Goal: Information Seeking & Learning: Check status

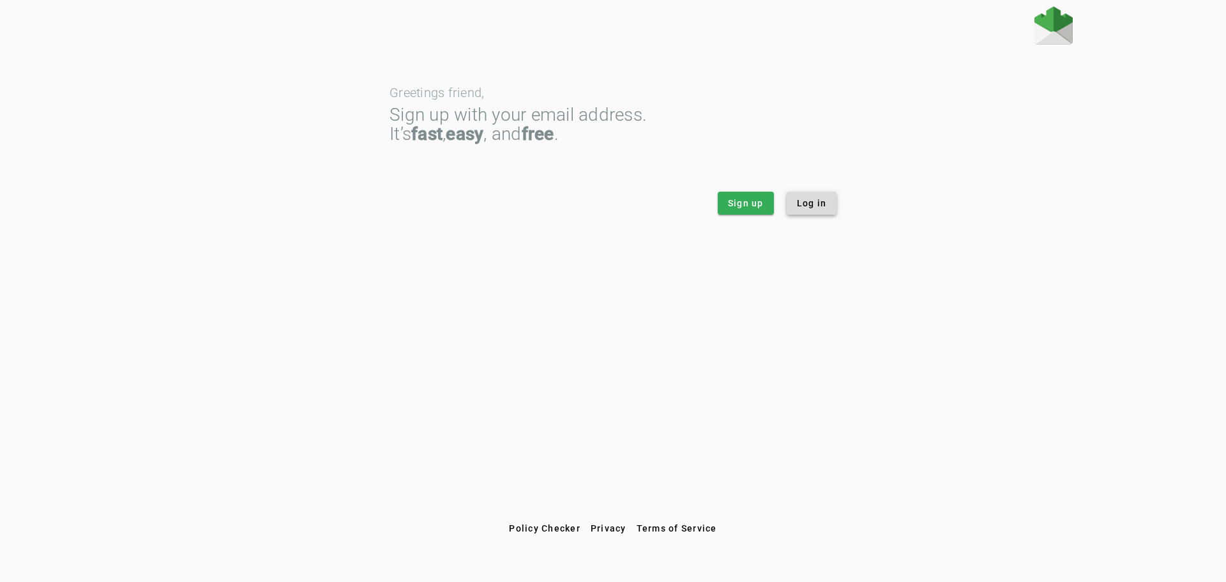
click at [823, 209] on span "Log in" at bounding box center [812, 203] width 30 height 13
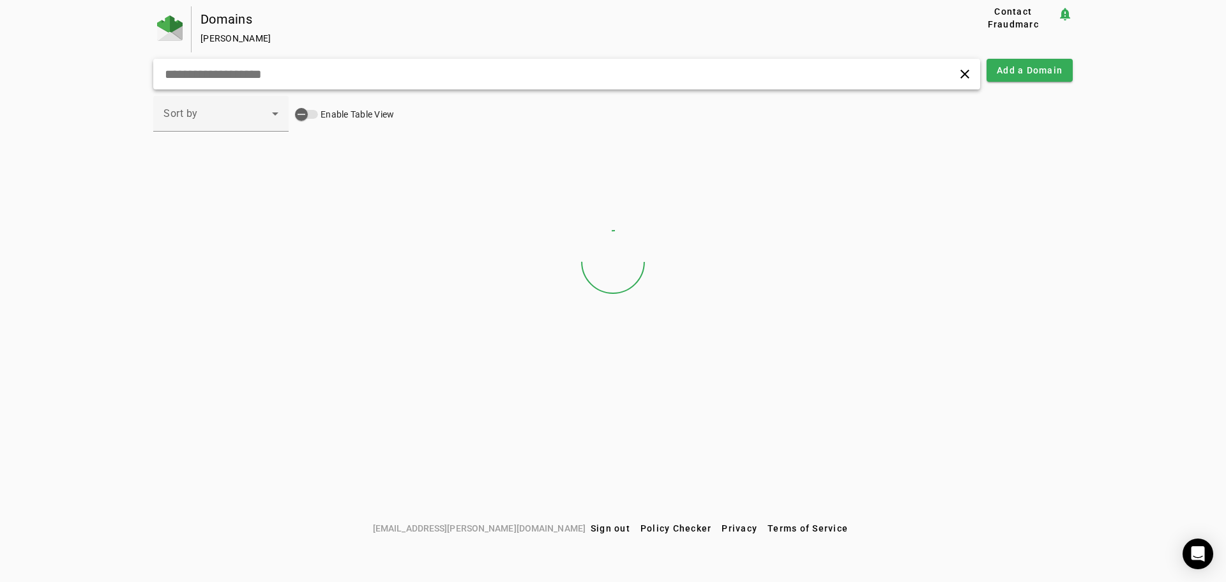
drag, startPoint x: 370, startPoint y: 82, endPoint x: 358, endPoint y: 107, distance: 27.7
click at [361, 99] on div "Domains [PERSON_NAME] Contact Fraudmarc notification_important clear Add a Doma…" at bounding box center [612, 181] width 919 height 351
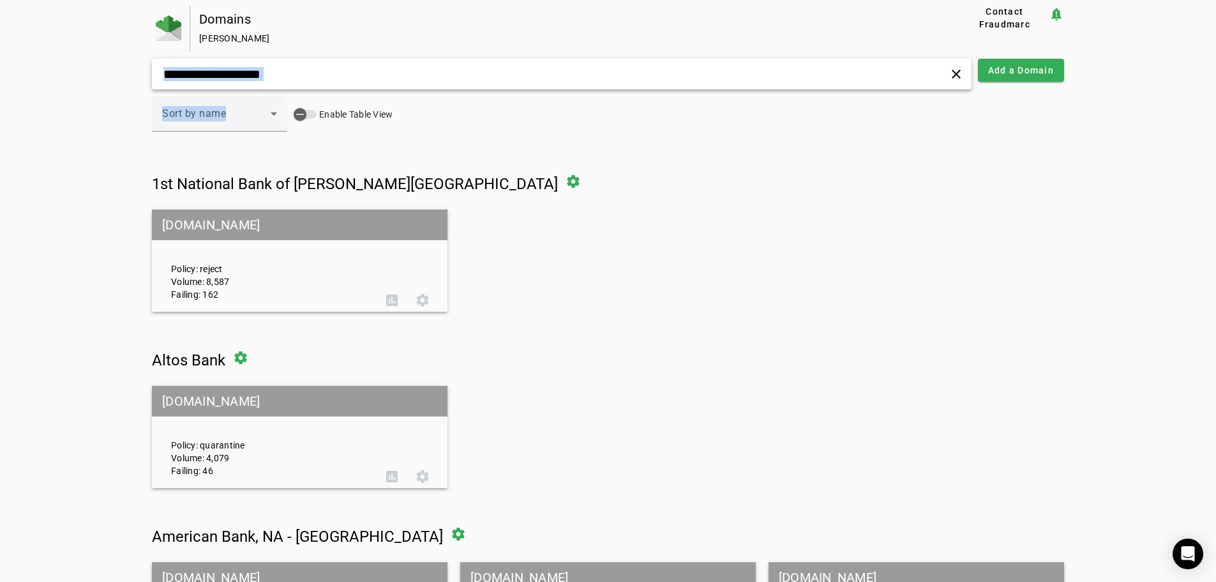
click at [354, 76] on input "text" at bounding box center [387, 73] width 451 height 15
type input "*"
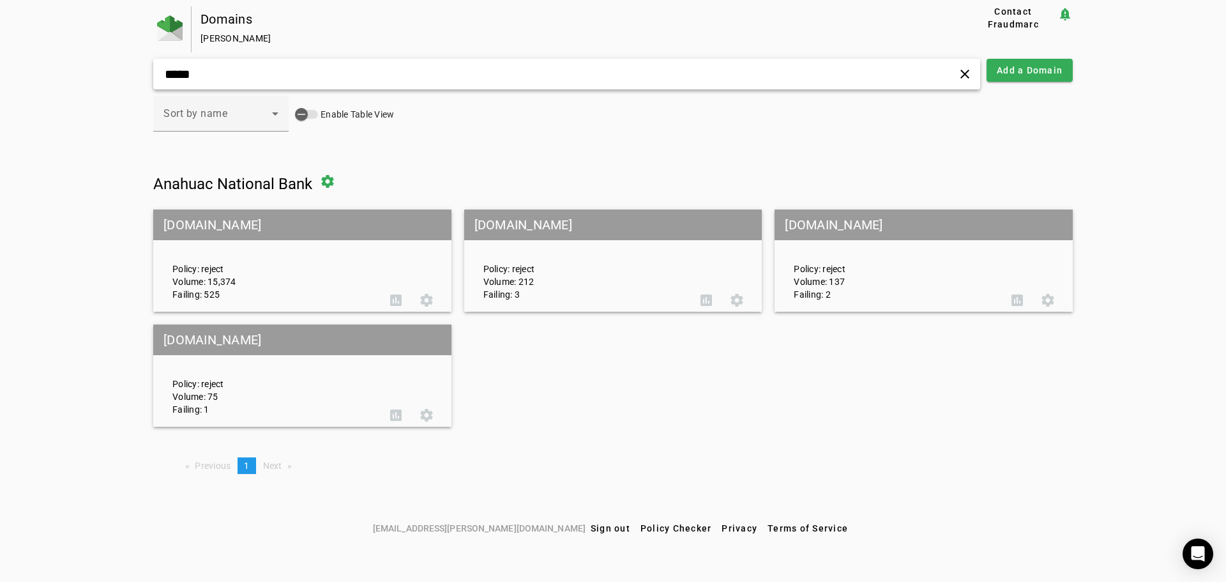
type input "*****"
click at [250, 224] on mat-grid-tile-header "[DOMAIN_NAME]" at bounding box center [302, 224] width 298 height 31
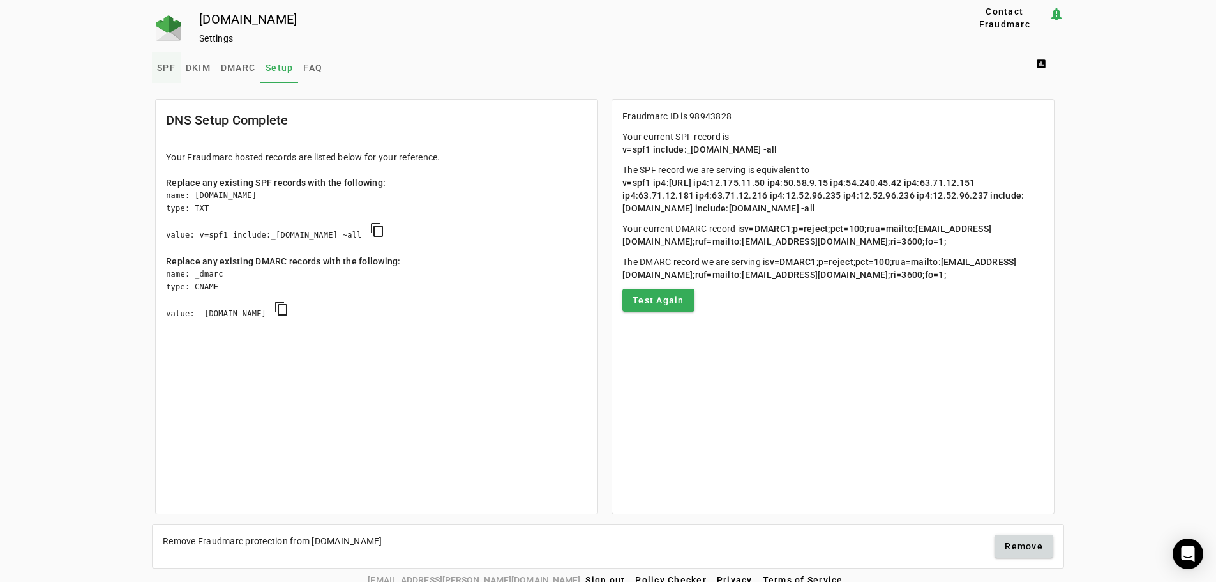
click at [169, 71] on span "SPF" at bounding box center [166, 67] width 19 height 9
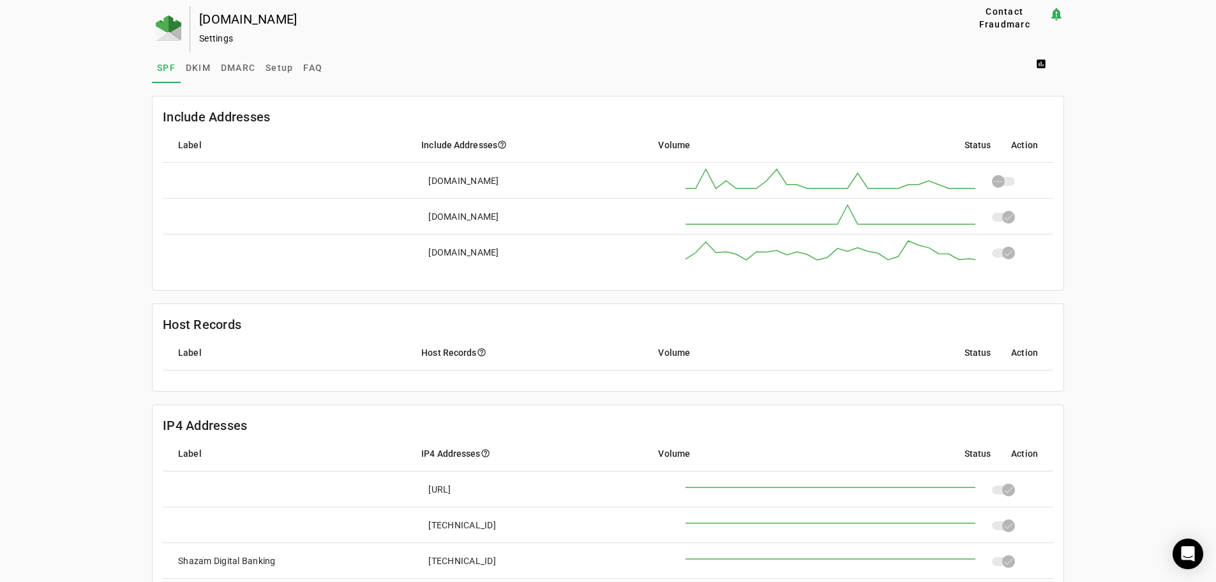
drag, startPoint x: 428, startPoint y: 216, endPoint x: 521, endPoint y: 218, distance: 92.6
click at [521, 218] on mat-cell "[DOMAIN_NAME]" at bounding box center [540, 217] width 244 height 36
click at [200, 64] on span "DKIM" at bounding box center [198, 67] width 25 height 9
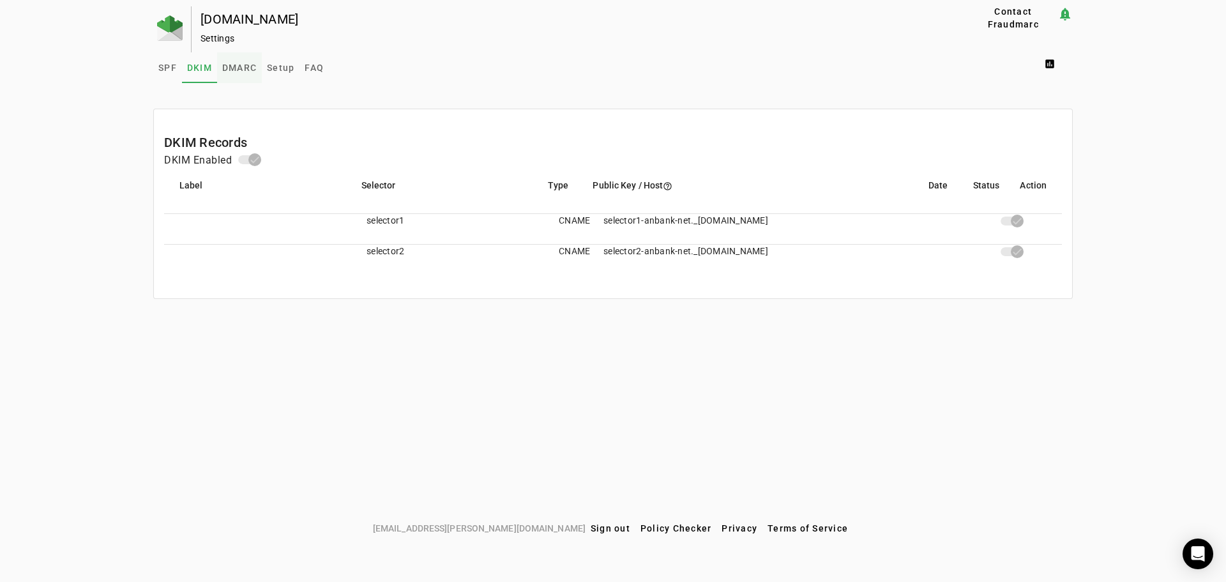
click at [233, 61] on span "DMARC" at bounding box center [239, 67] width 34 height 31
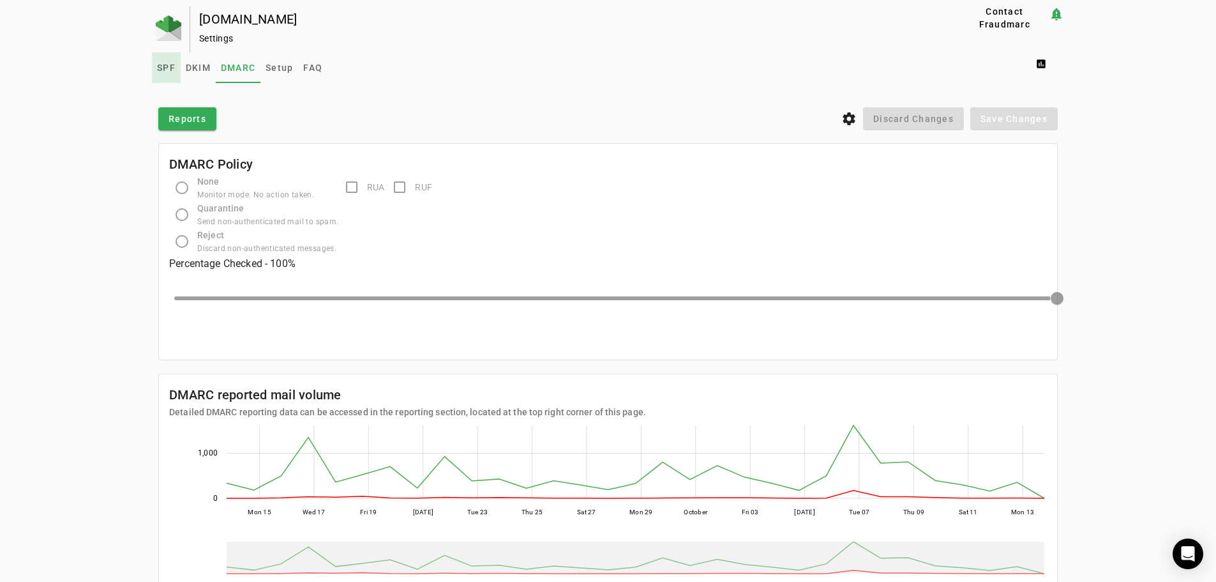
click at [158, 69] on span "SPF" at bounding box center [166, 67] width 19 height 9
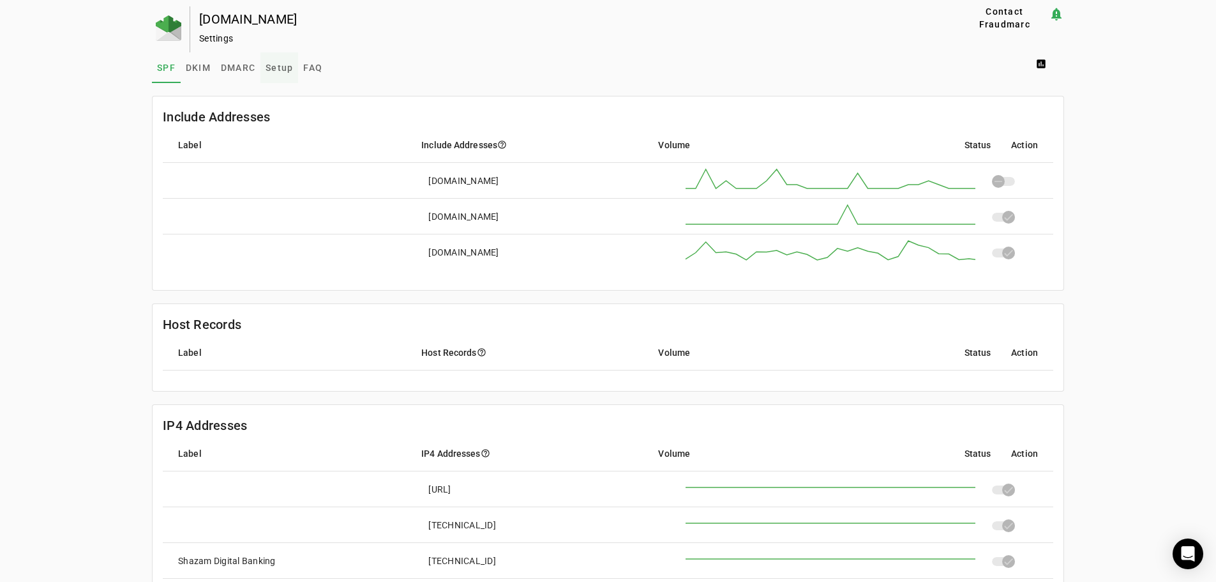
click at [276, 67] on span "Setup" at bounding box center [279, 67] width 27 height 9
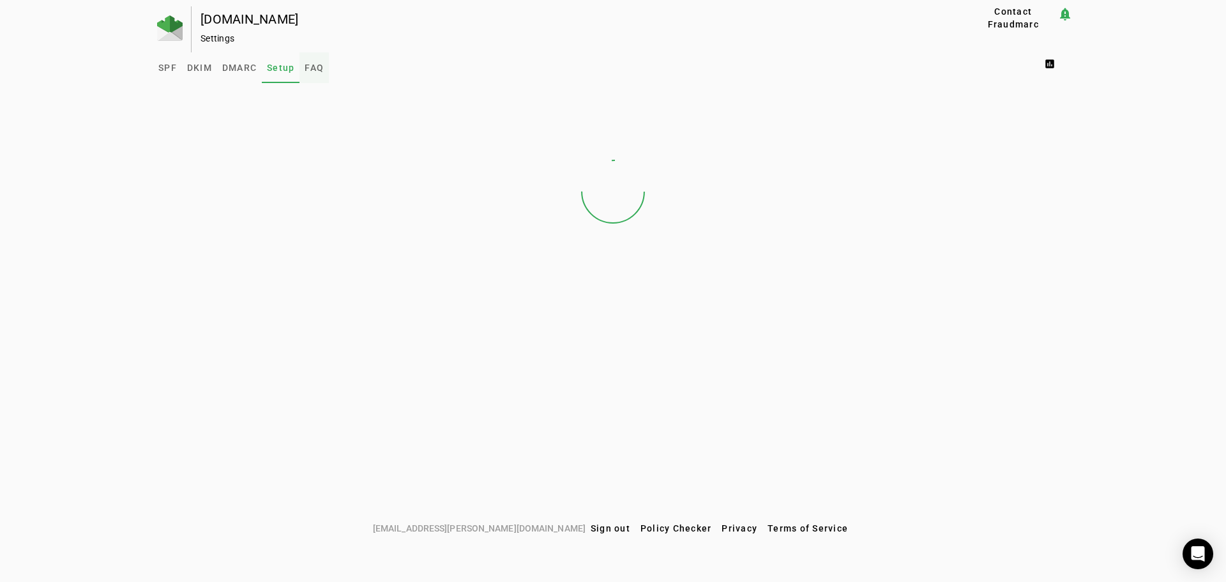
click at [322, 72] on span "FAQ" at bounding box center [313, 67] width 19 height 9
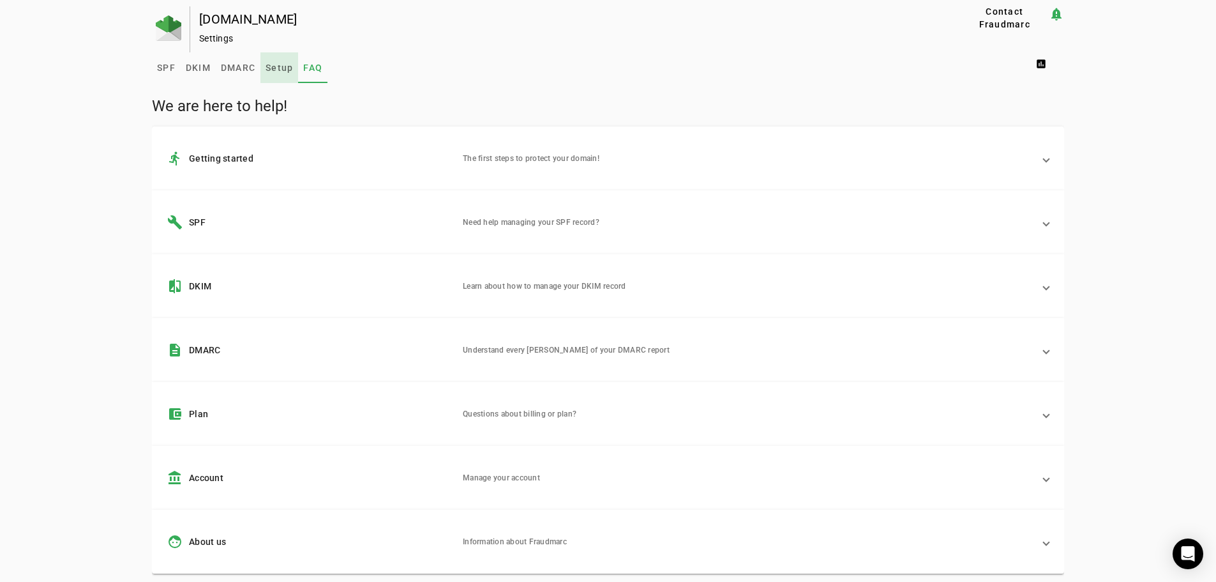
click at [292, 72] on link "Setup" at bounding box center [279, 67] width 38 height 31
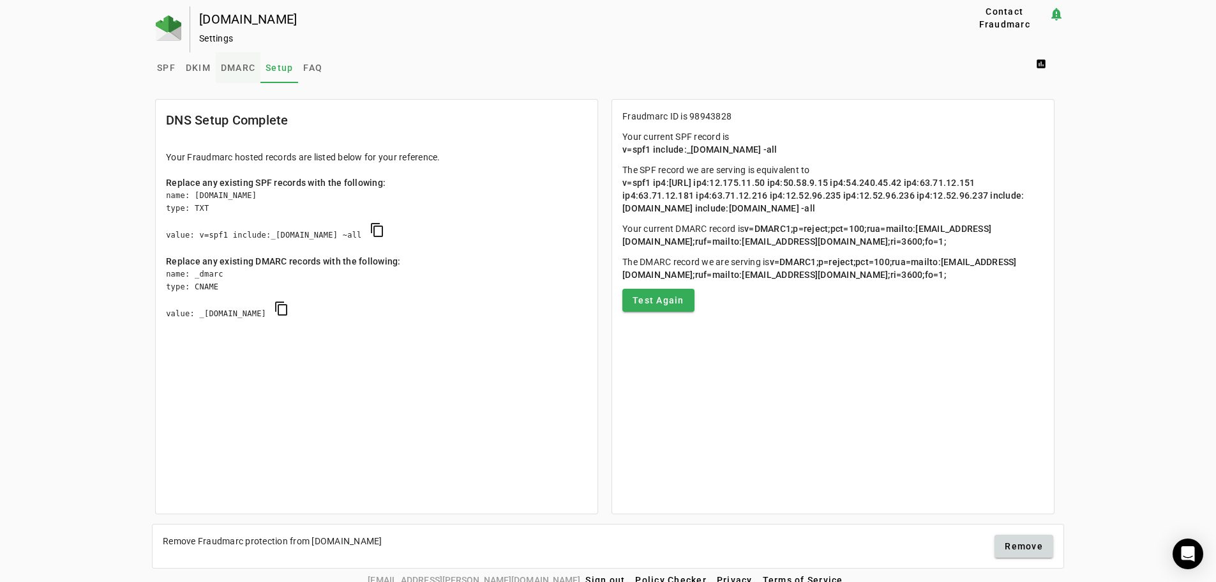
click at [246, 68] on span "DMARC" at bounding box center [238, 67] width 34 height 9
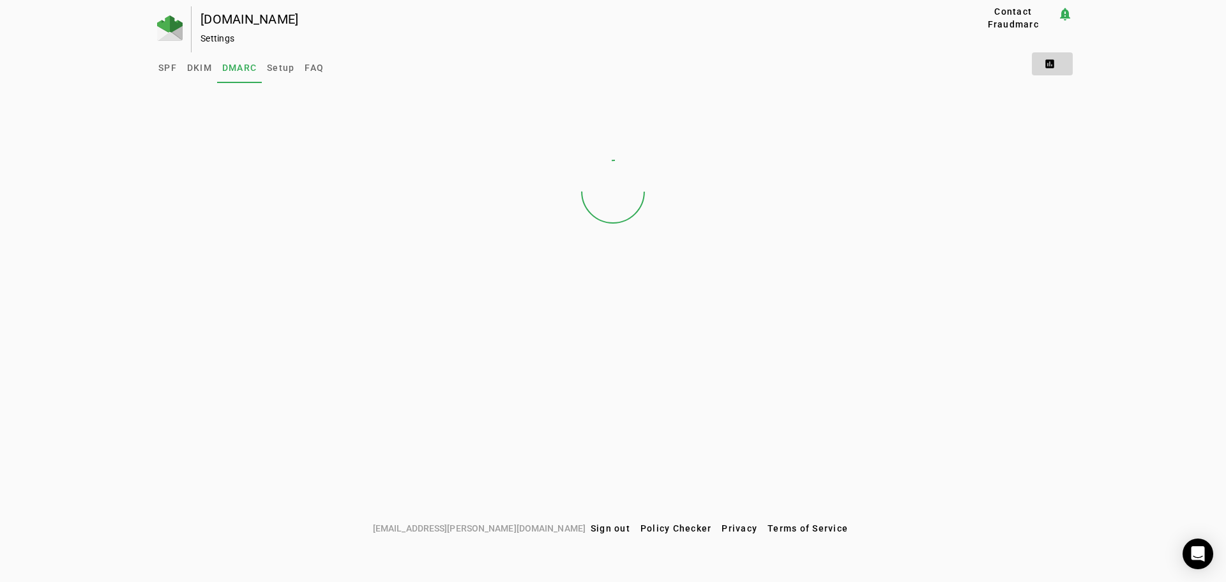
click at [1060, 61] on span at bounding box center [1052, 64] width 41 height 31
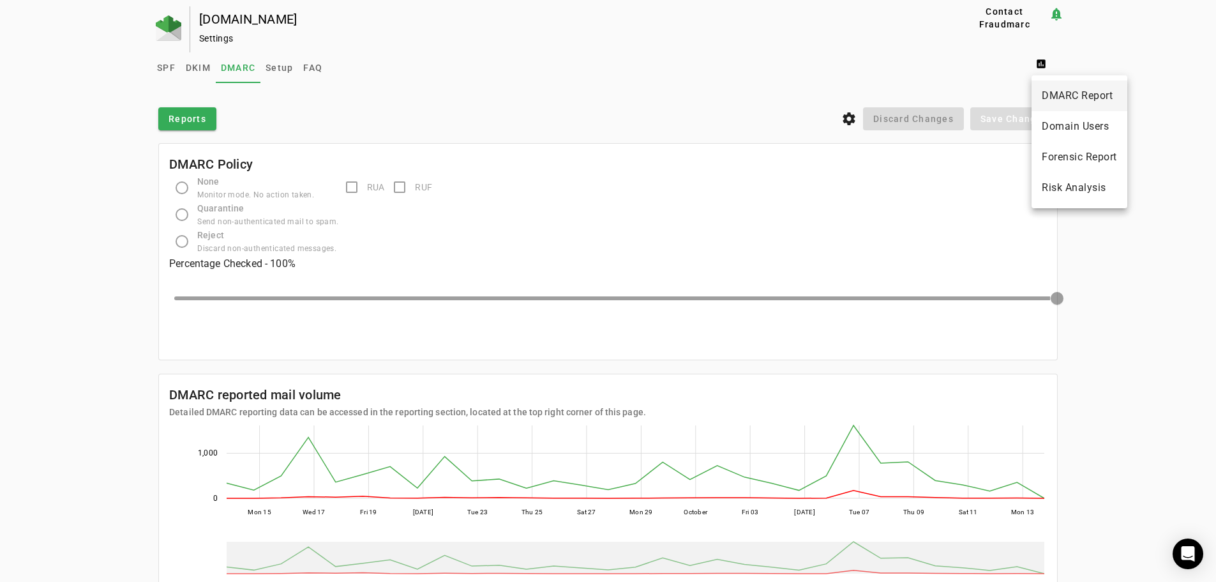
click at [1097, 95] on span "DMARC Report" at bounding box center [1079, 95] width 75 height 15
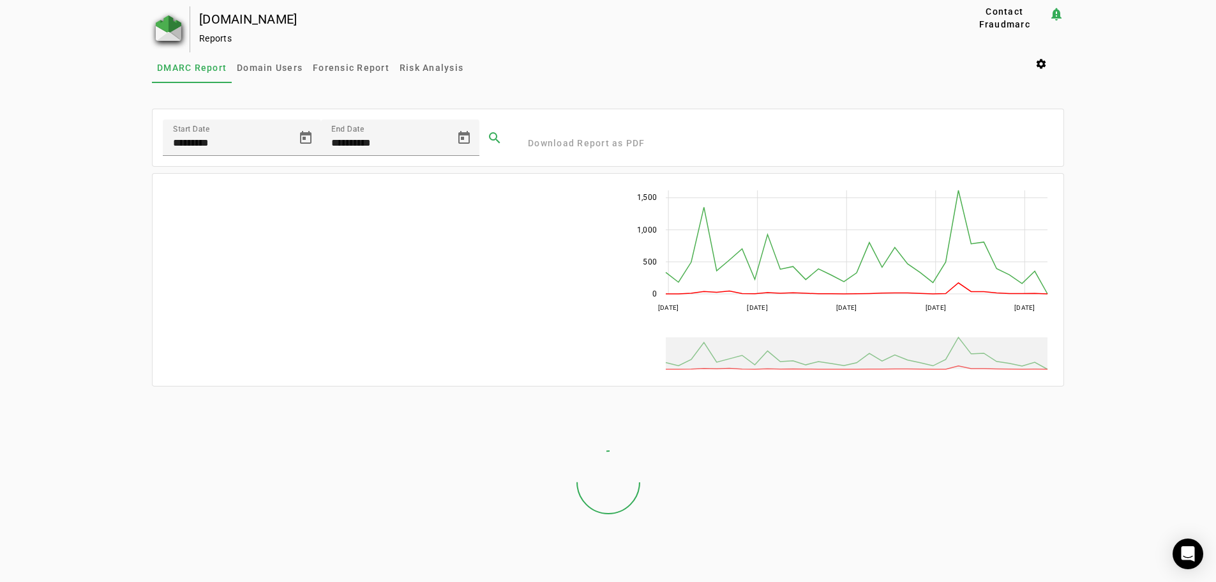
click at [172, 31] on img at bounding box center [169, 28] width 26 height 26
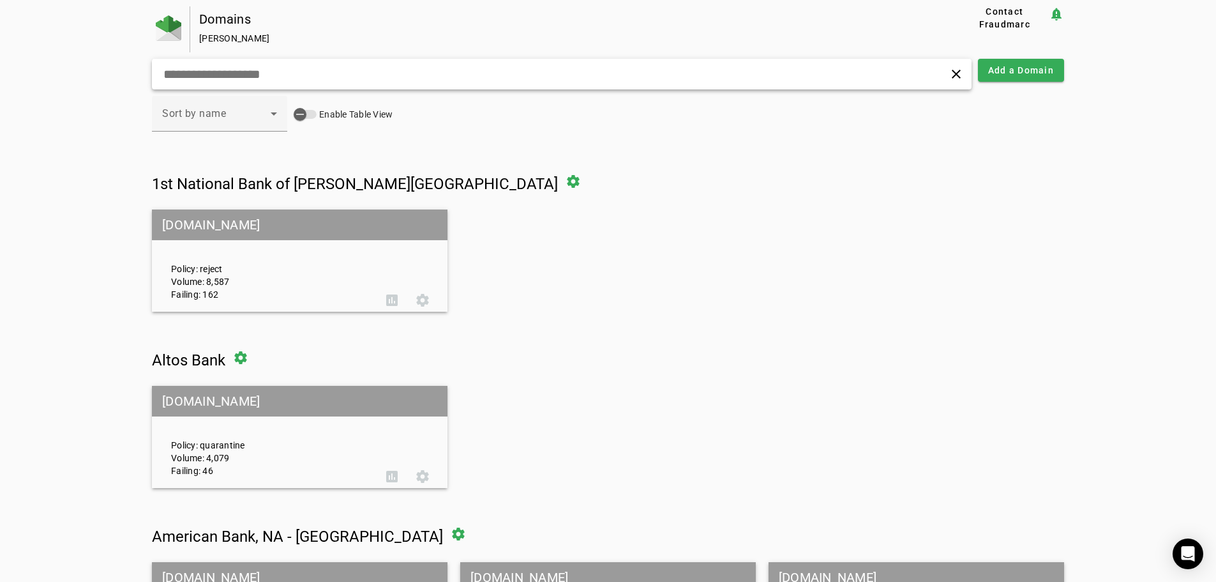
click at [251, 87] on div "clear" at bounding box center [562, 74] width 820 height 31
click at [249, 80] on input "text" at bounding box center [387, 73] width 451 height 15
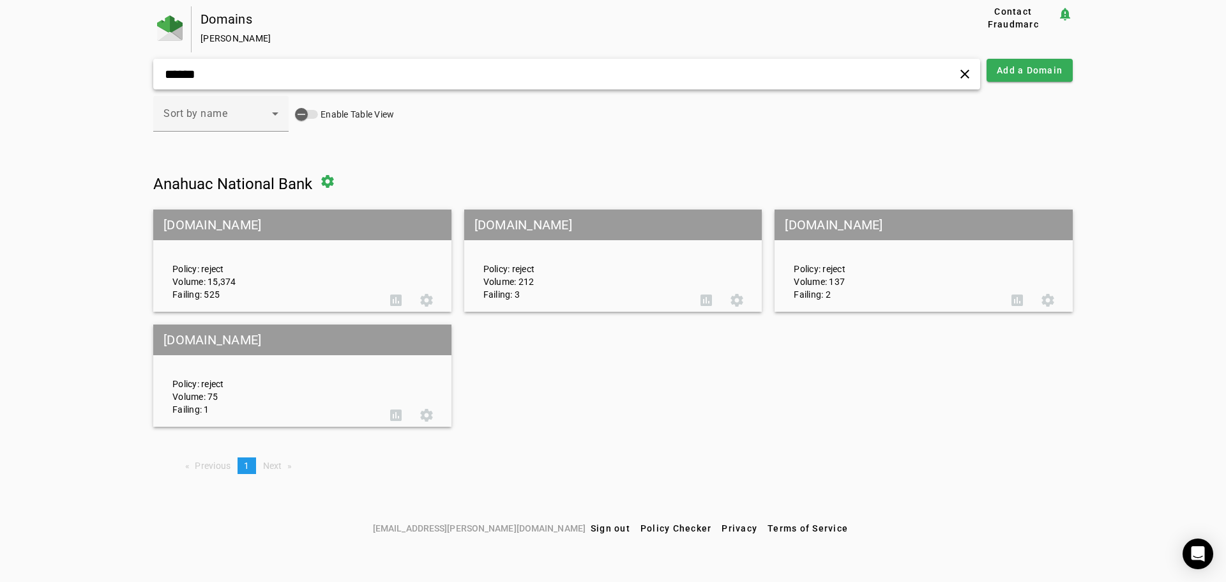
type input "******"
click at [229, 219] on mat-grid-tile-header "[DOMAIN_NAME]" at bounding box center [302, 224] width 298 height 31
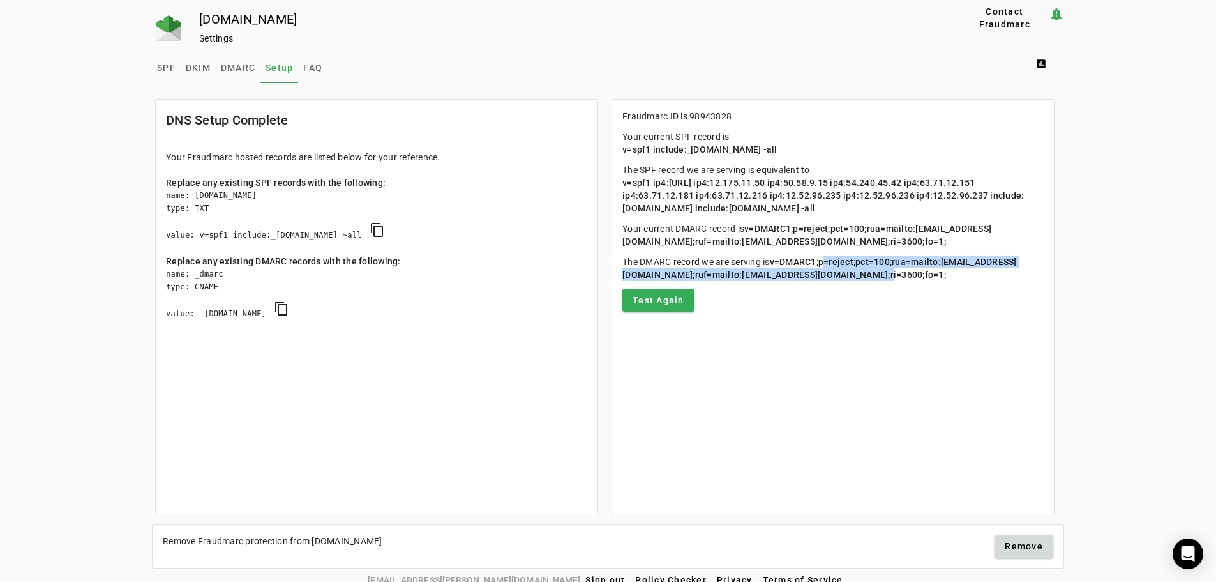
drag, startPoint x: 777, startPoint y: 292, endPoint x: 871, endPoint y: 297, distance: 94.6
click at [871, 281] on p "The DMARC record we are serving is v=DMARC1;p=reject;pct=100;rua=mailto:[EMAIL_…" at bounding box center [832, 268] width 421 height 26
